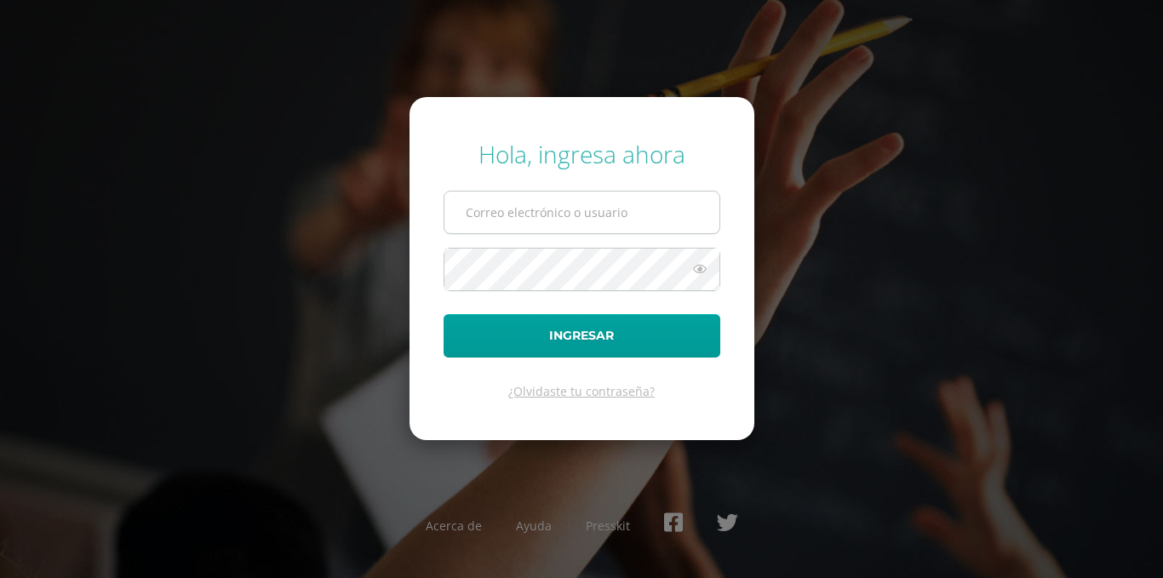
click at [588, 232] on input "text" at bounding box center [581, 213] width 275 height 42
type input "[EMAIL_ADDRESS][DOMAIN_NAME]"
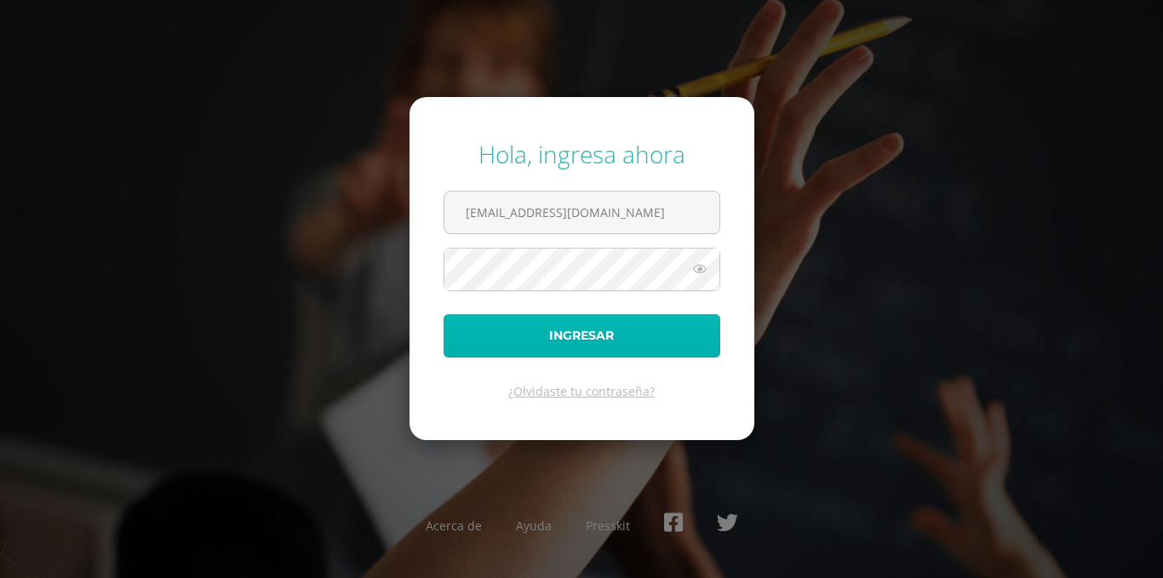
click at [597, 349] on button "Ingresar" at bounding box center [582, 335] width 277 height 43
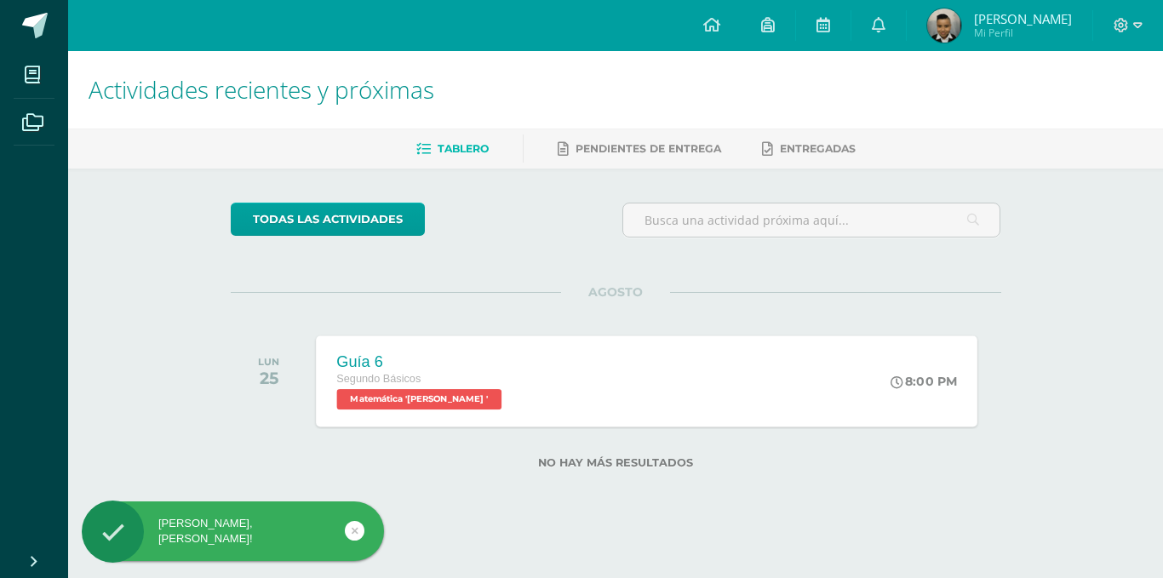
click at [596, 377] on div "Guía 6 Segundo Básicos Matemática 'Miguel Angel ' 8:00 PM Guía 6 Matemática Car…" at bounding box center [646, 380] width 661 height 91
